Goal: Find specific page/section: Find specific page/section

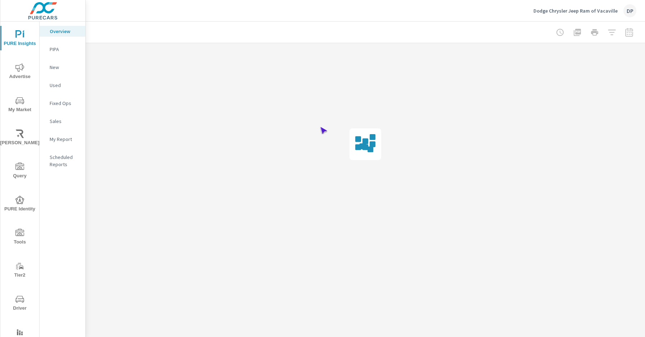
click at [18, 304] on span "Driver" at bounding box center [20, 304] width 35 height 18
